Goal: Information Seeking & Learning: Learn about a topic

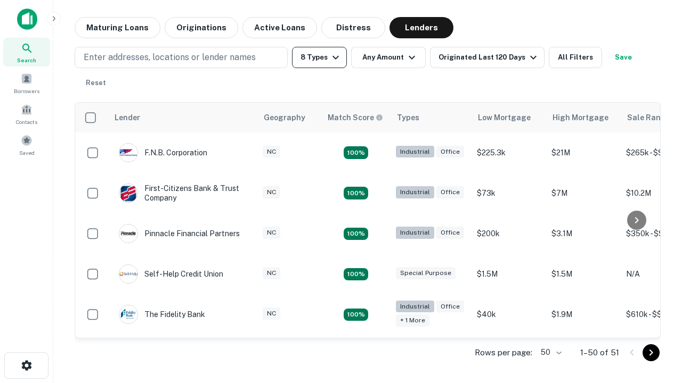
click at [319, 58] on button "8 Types" at bounding box center [319, 57] width 55 height 21
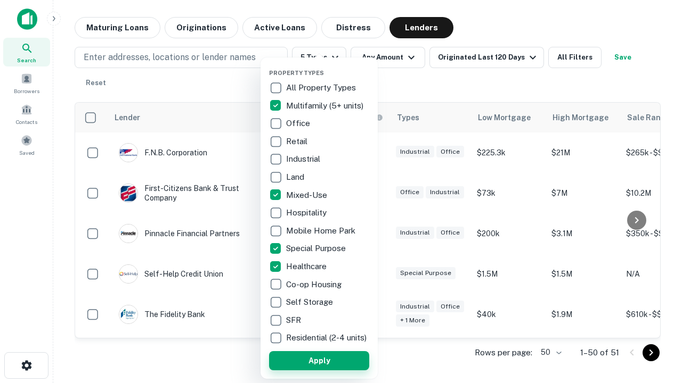
click at [319, 361] on button "Apply" at bounding box center [319, 360] width 100 height 19
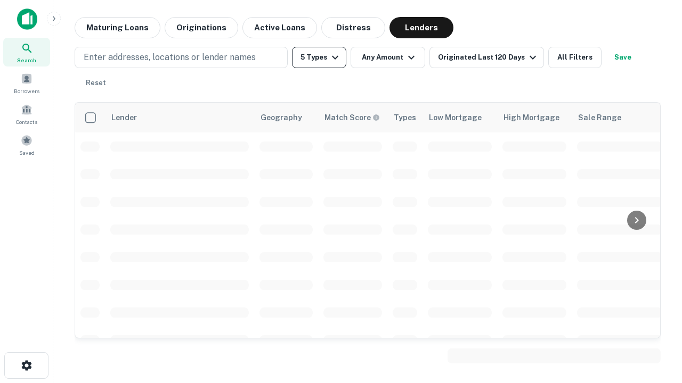
click at [319, 58] on button "5 Types" at bounding box center [319, 57] width 54 height 21
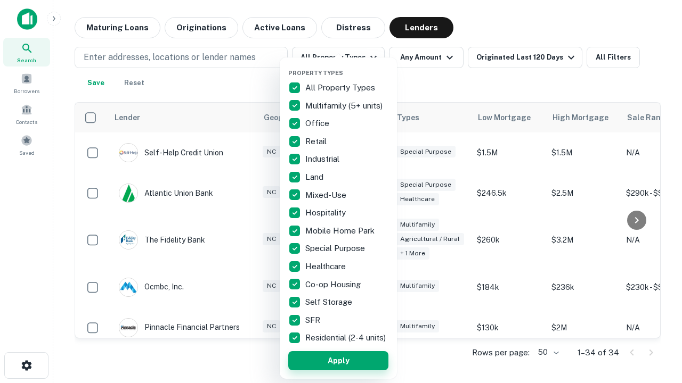
click at [338, 361] on button "Apply" at bounding box center [338, 360] width 100 height 19
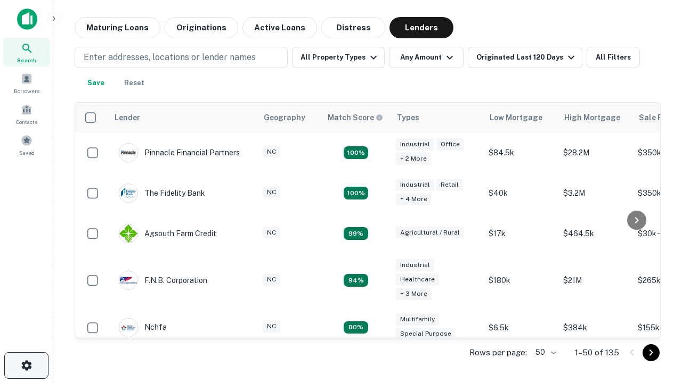
click at [26, 366] on icon "button" at bounding box center [26, 365] width 13 height 13
